Goal: Task Accomplishment & Management: Use online tool/utility

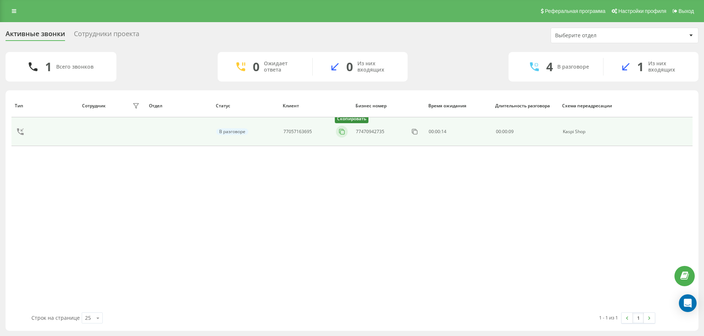
click at [341, 132] on icon at bounding box center [341, 131] width 7 height 7
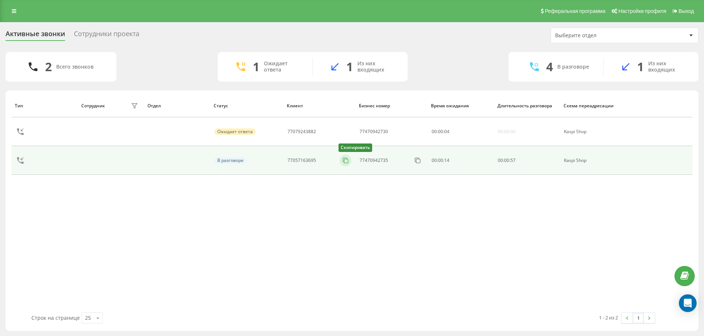
click at [342, 163] on icon at bounding box center [345, 160] width 7 height 7
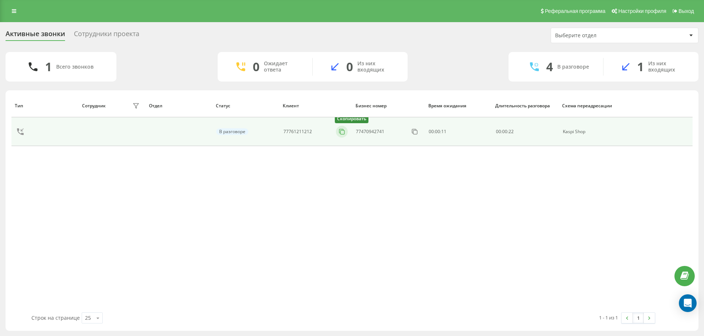
click at [343, 133] on icon at bounding box center [341, 131] width 7 height 7
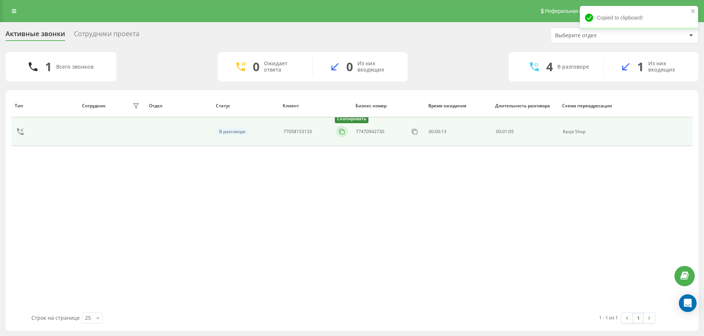
click at [339, 133] on icon at bounding box center [341, 131] width 4 height 4
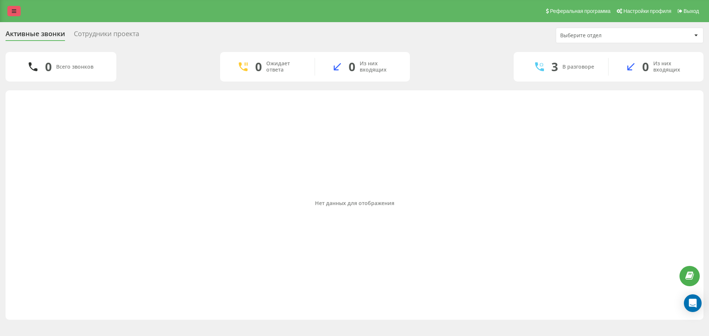
click at [19, 8] on link at bounding box center [13, 11] width 13 height 10
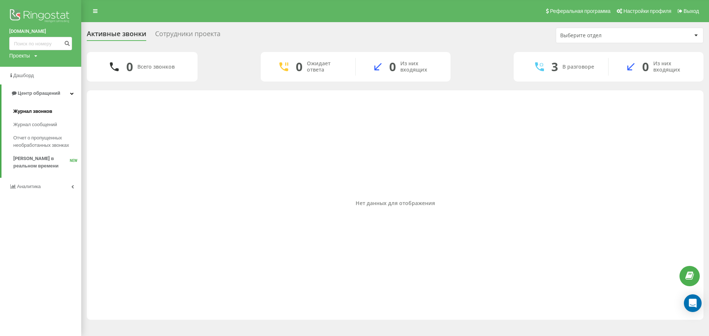
click at [51, 117] on link "Журнал звонков" at bounding box center [47, 111] width 68 height 13
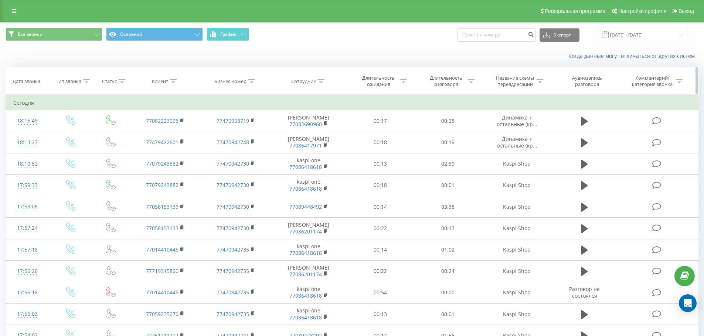
click at [177, 81] on div "Клиент" at bounding box center [165, 81] width 70 height 6
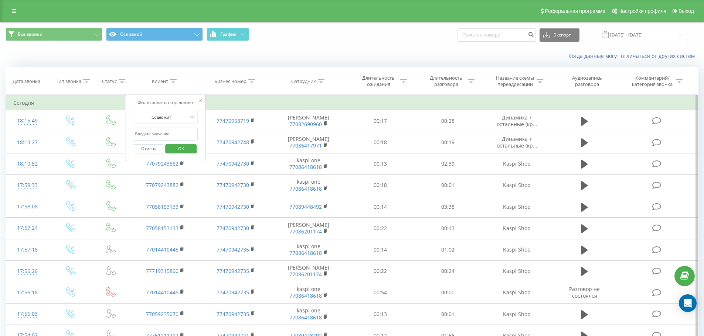
click at [142, 132] on input "text" at bounding box center [165, 134] width 65 height 13
paste input "[PHONE_NUMBER]"
click at [188, 149] on span "OK" at bounding box center [181, 148] width 21 height 11
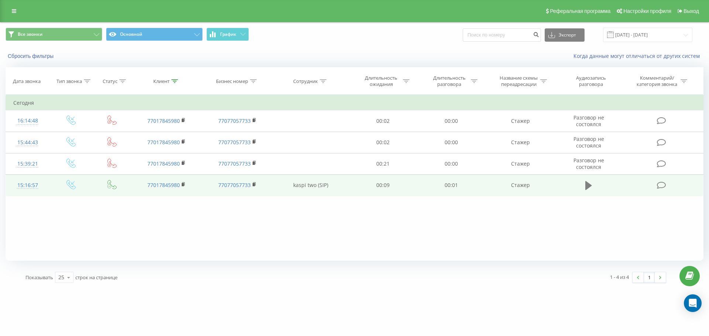
click at [593, 186] on button at bounding box center [588, 185] width 11 height 11
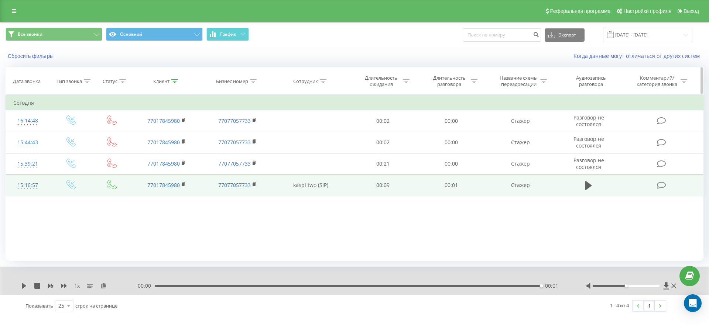
click at [174, 81] on icon at bounding box center [174, 81] width 7 height 4
click at [174, 130] on input "77017845980" at bounding box center [166, 134] width 65 height 13
type input "7"
paste input "77019717686"
type input "77019717686"
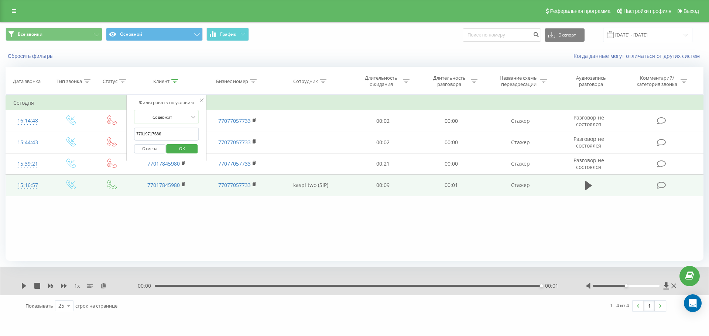
click at [178, 151] on span "OK" at bounding box center [182, 148] width 21 height 11
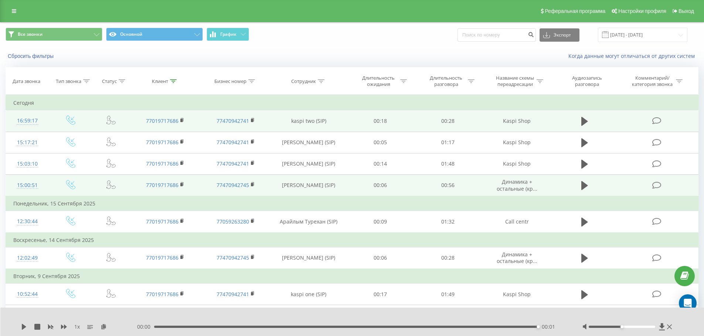
click at [593, 117] on td at bounding box center [584, 120] width 65 height 21
click at [582, 120] on icon at bounding box center [584, 121] width 7 height 9
click at [587, 121] on icon at bounding box center [586, 121] width 2 height 8
